Goal: Transaction & Acquisition: Purchase product/service

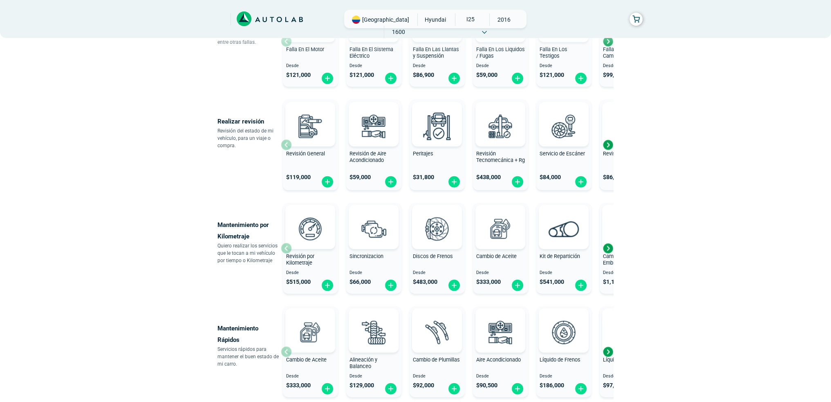
scroll to position [245, 0]
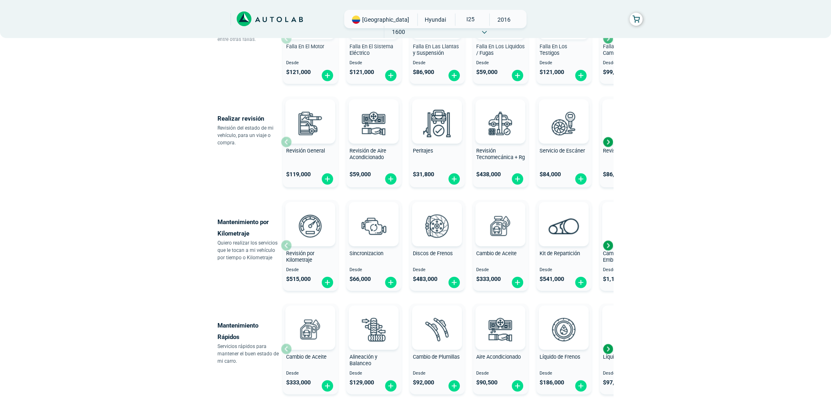
click at [612, 244] on div "Next slide" at bounding box center [608, 245] width 12 height 12
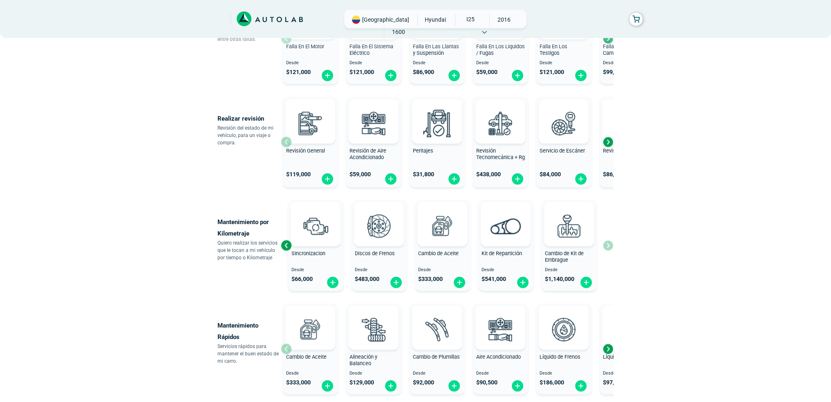
click at [612, 244] on div "Revisión por Kilometraje Desde $ 515,000 Sincronizacion Desde $ 66,000 Discos d…" at bounding box center [447, 245] width 332 height 97
click at [290, 243] on div "Previous slide" at bounding box center [286, 245] width 12 height 12
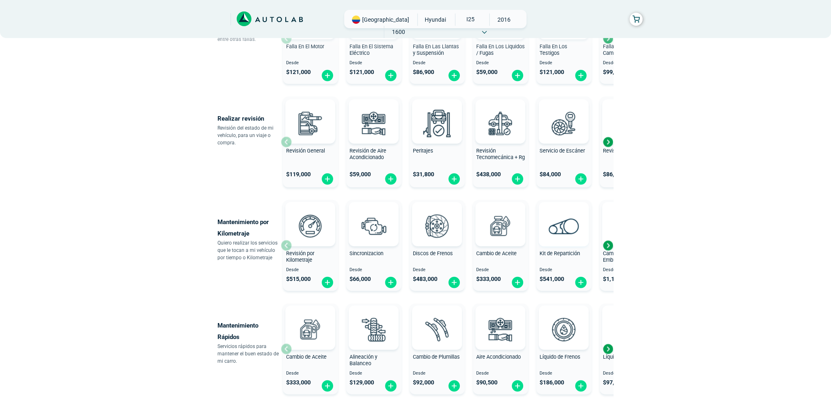
click at [567, 242] on span at bounding box center [564, 224] width 28 height 44
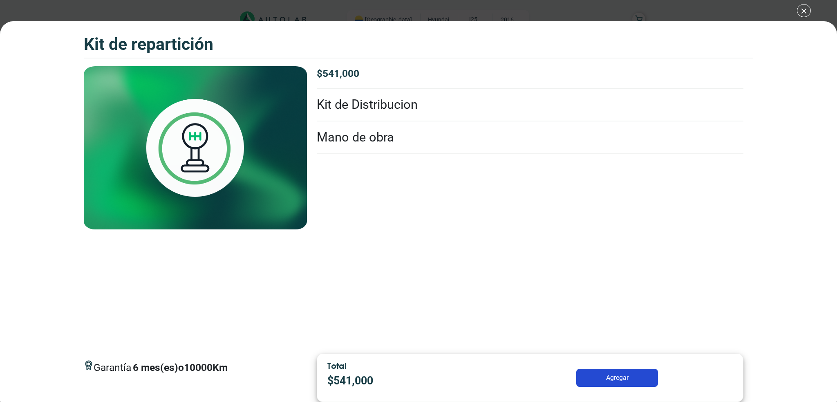
click at [374, 104] on li "Kit de Distribucion" at bounding box center [530, 105] width 427 height 33
click at [373, 132] on li "Mano de obra" at bounding box center [530, 137] width 427 height 33
click at [805, 11] on div "Kit de Repartición Kit de Repartición Garantía 6 Km" at bounding box center [418, 201] width 837 height 402
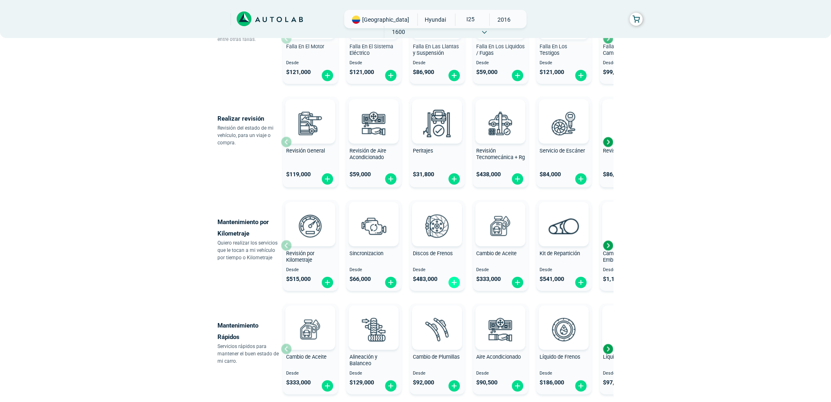
click at [453, 284] on img at bounding box center [454, 282] width 13 height 13
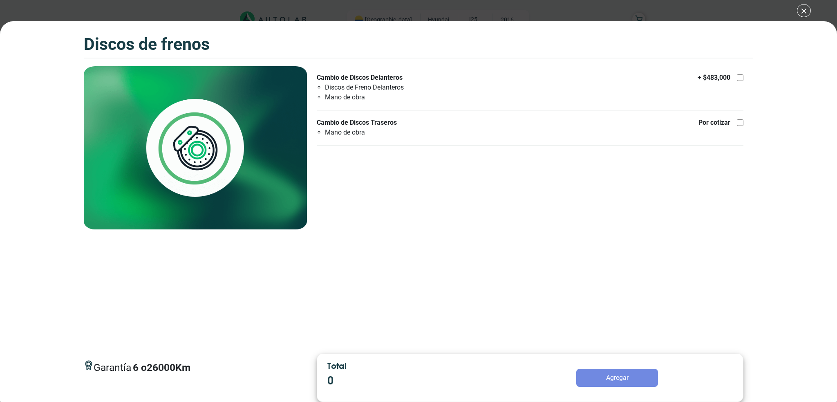
click at [451, 85] on label "Cambio de Discos Delanteros Discos de Freno Delanteros Mano de obra + $ 483,000" at bounding box center [530, 87] width 427 height 29
click at [737, 81] on input "Cambio de Discos Delanteros Discos de Freno Delanteros Mano de obra + $ 483,000" at bounding box center [740, 77] width 7 height 7
click at [734, 78] on div "+ $ 483,000" at bounding box center [721, 78] width 46 height 10
click at [737, 78] on input "Cambio de Discos Delanteros Discos de Freno Delanteros Mano de obra + $ 483,000" at bounding box center [740, 77] width 7 height 7
checkbox input "false"
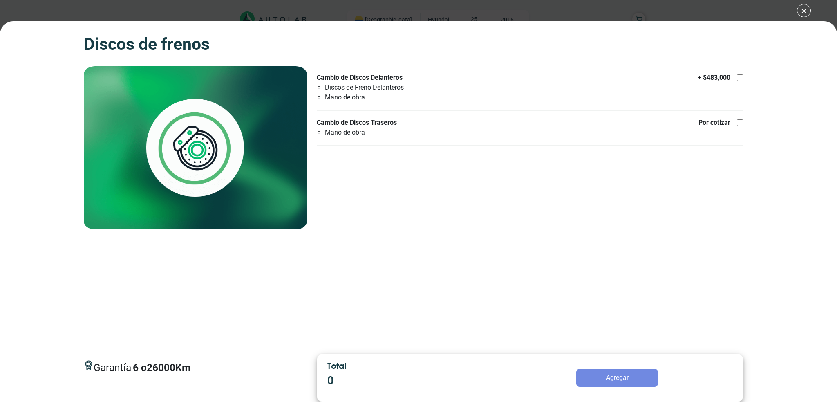
click at [803, 9] on div "Discos de Frenos Discos de Frenos Garantía 6 26000 Km" at bounding box center [418, 201] width 837 height 402
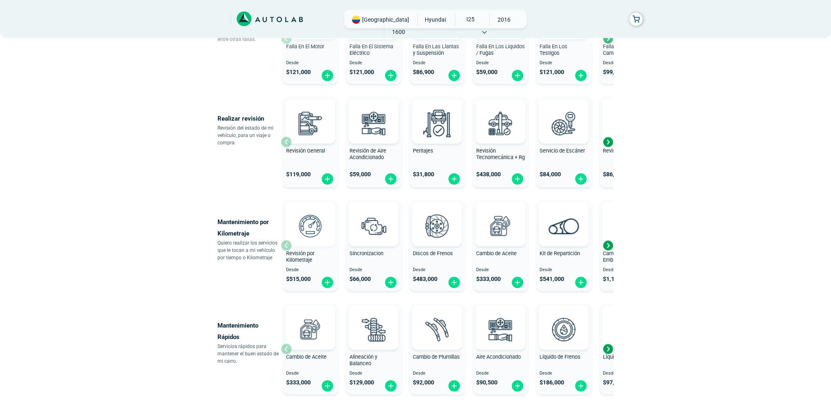
click at [287, 244] on div at bounding box center [310, 224] width 50 height 44
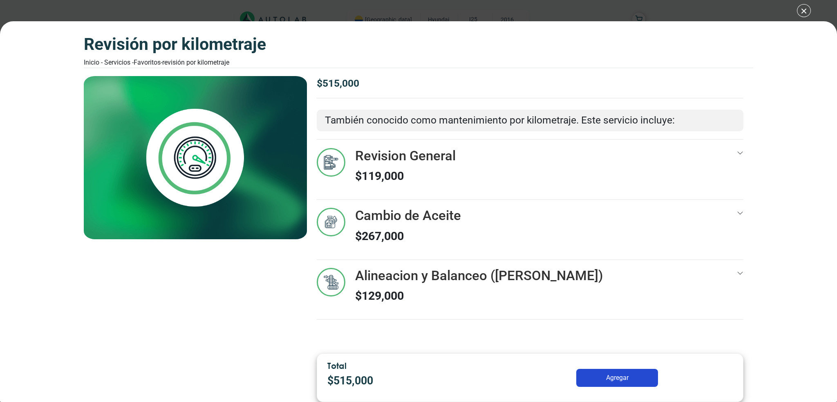
click at [806, 10] on div "Revisión por Kilometraje Inicio - Servicios - Favoritos - Revisión por Kilometr…" at bounding box center [418, 201] width 837 height 402
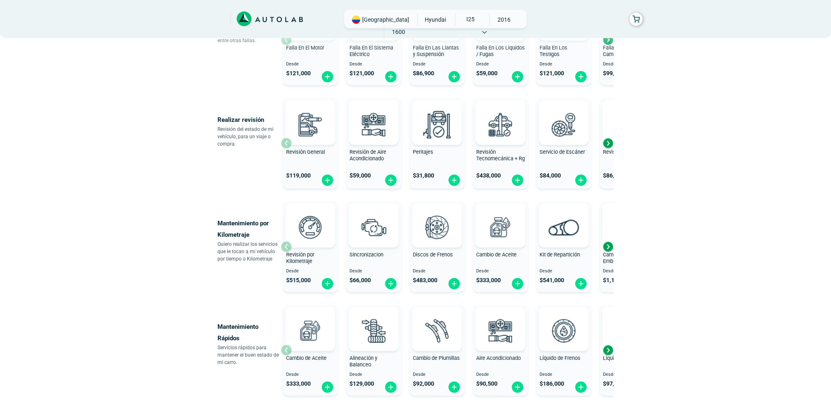
scroll to position [245, 0]
